Goal: Check status: Check status

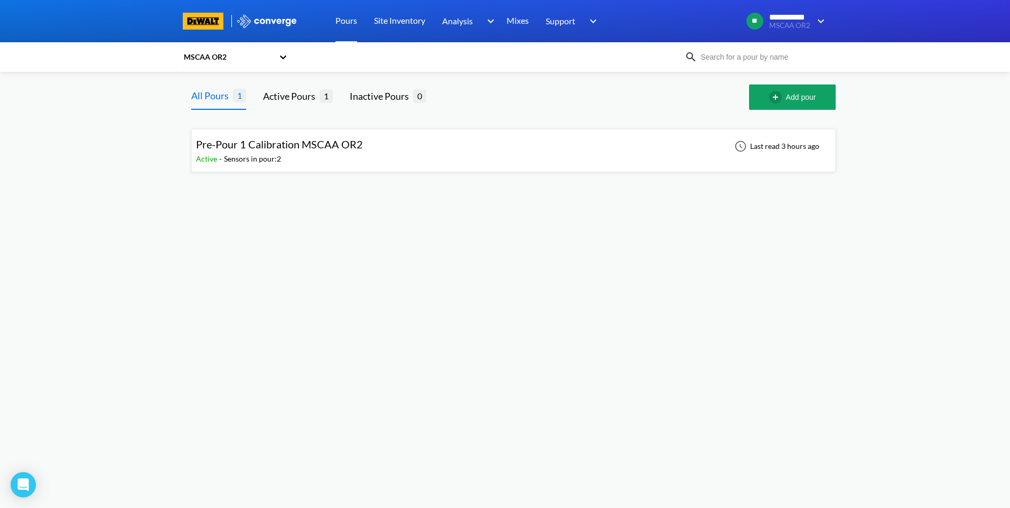
click at [256, 157] on div "Sensors in pour: 2" at bounding box center [252, 159] width 57 height 12
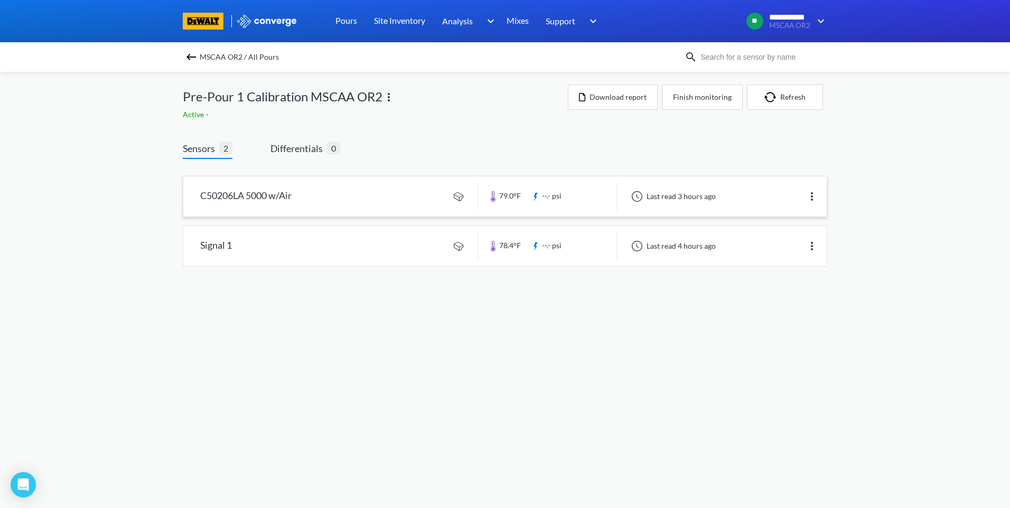
click at [358, 200] on link at bounding box center [504, 196] width 643 height 40
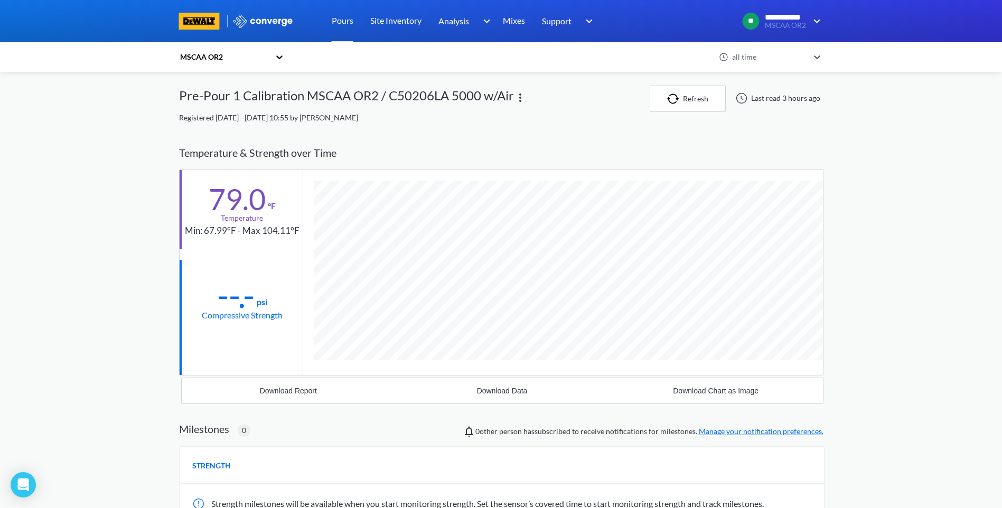
click at [252, 305] on div "--.-" at bounding box center [236, 295] width 38 height 26
click at [822, 54] on icon at bounding box center [817, 57] width 11 height 11
click at [928, 194] on div "**********" at bounding box center [501, 326] width 1002 height 652
click at [513, 23] on link "Mixes" at bounding box center [514, 21] width 22 height 42
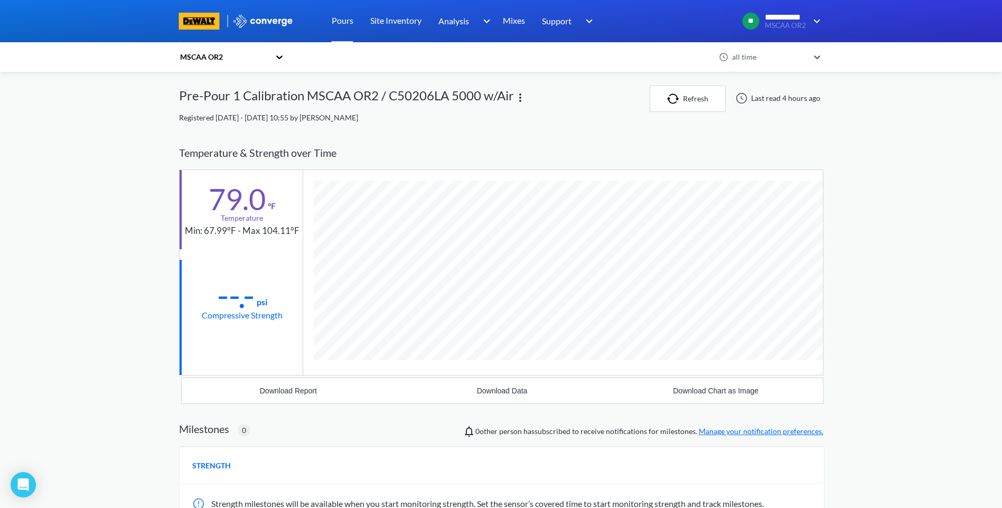
scroll to position [558, 644]
click at [812, 60] on div "all time" at bounding box center [769, 57] width 83 height 24
click at [904, 117] on div "**********" at bounding box center [501, 326] width 1002 height 652
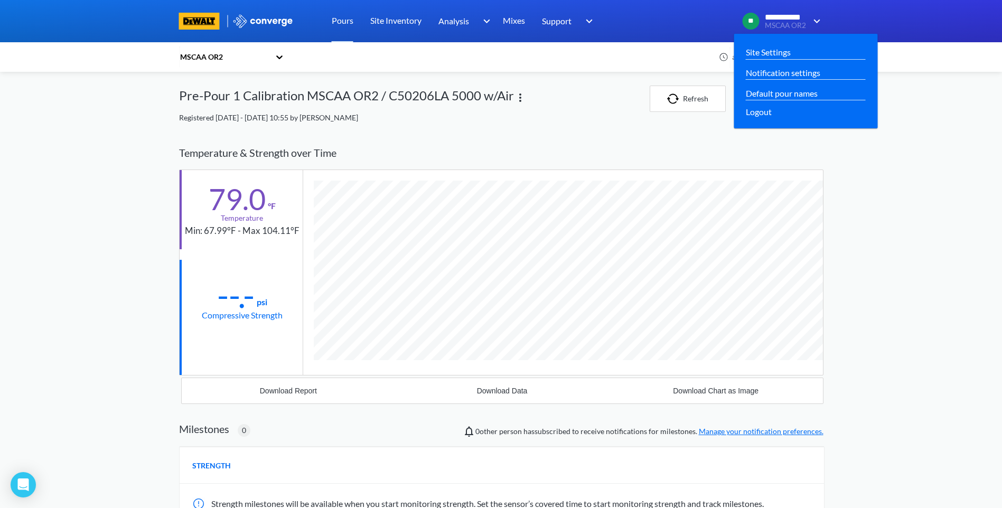
click at [813, 26] on img at bounding box center [815, 21] width 17 height 13
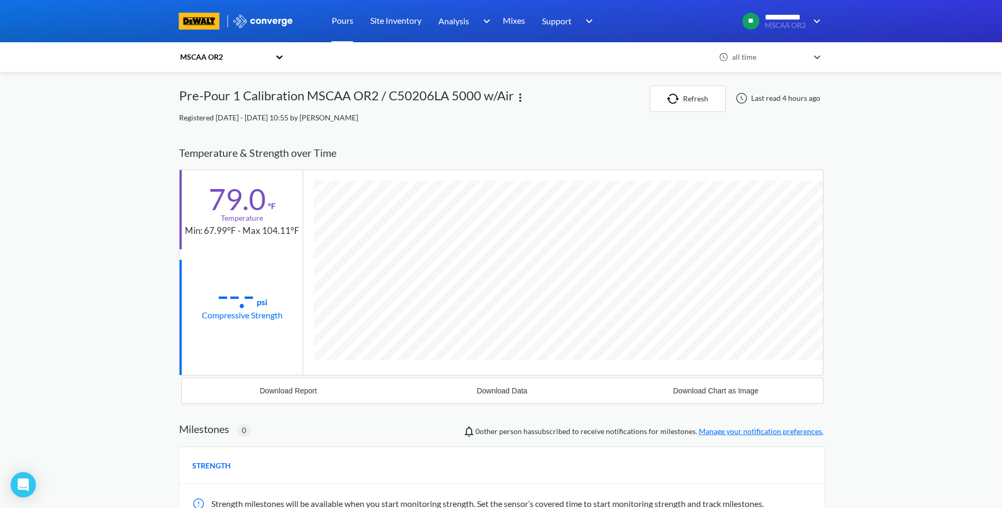
click at [560, 79] on div "MSCAA OR2 all time Pre-Pour 1 Calibration MSCAA OR2 / C50206LA 5000 w/Air Refre…" at bounding box center [501, 326] width 644 height 652
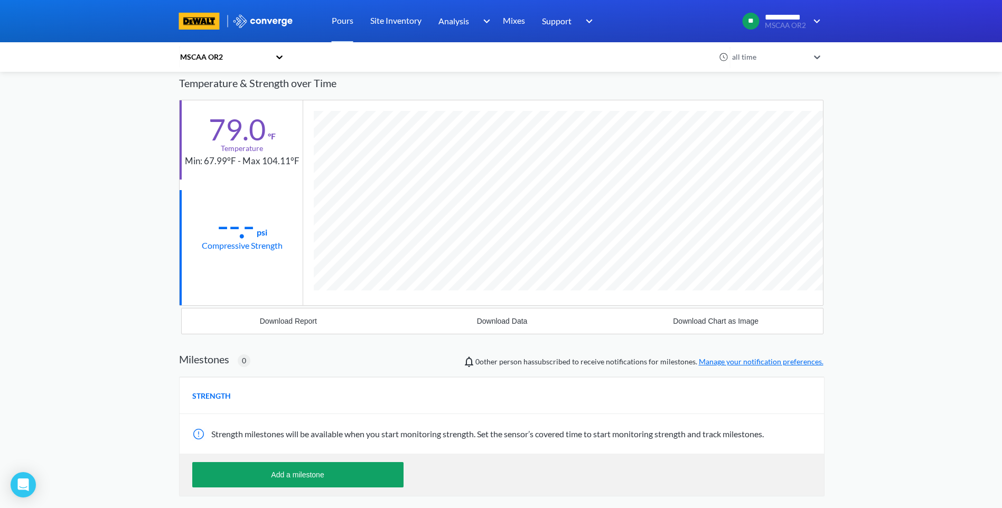
scroll to position [0, 0]
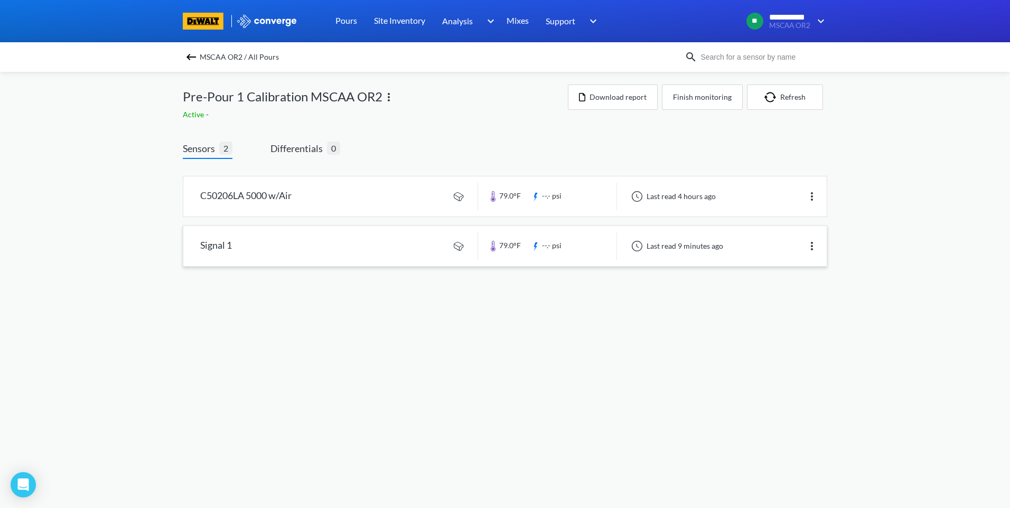
click at [286, 252] on link at bounding box center [504, 246] width 643 height 40
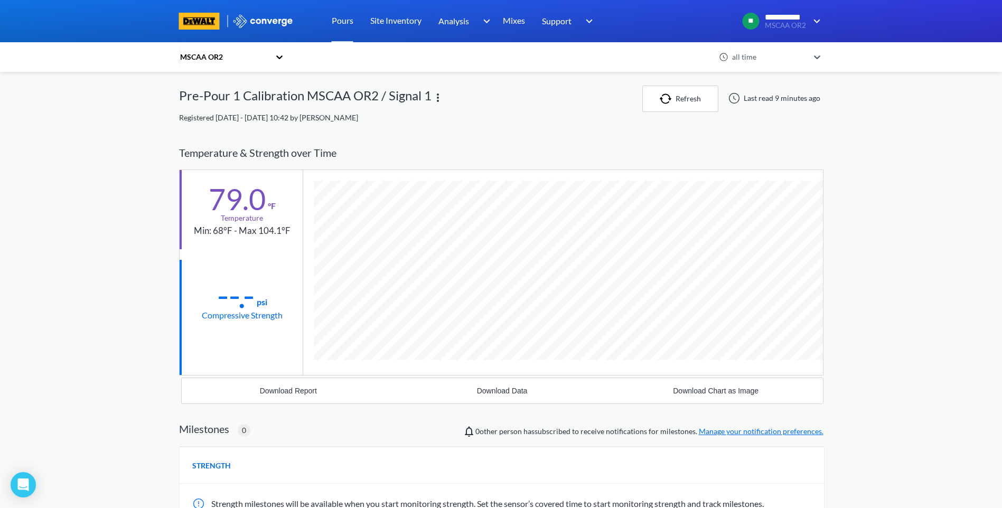
scroll to position [558, 644]
click at [694, 93] on button "Refresh" at bounding box center [680, 99] width 76 height 26
